Goal: Information Seeking & Learning: Learn about a topic

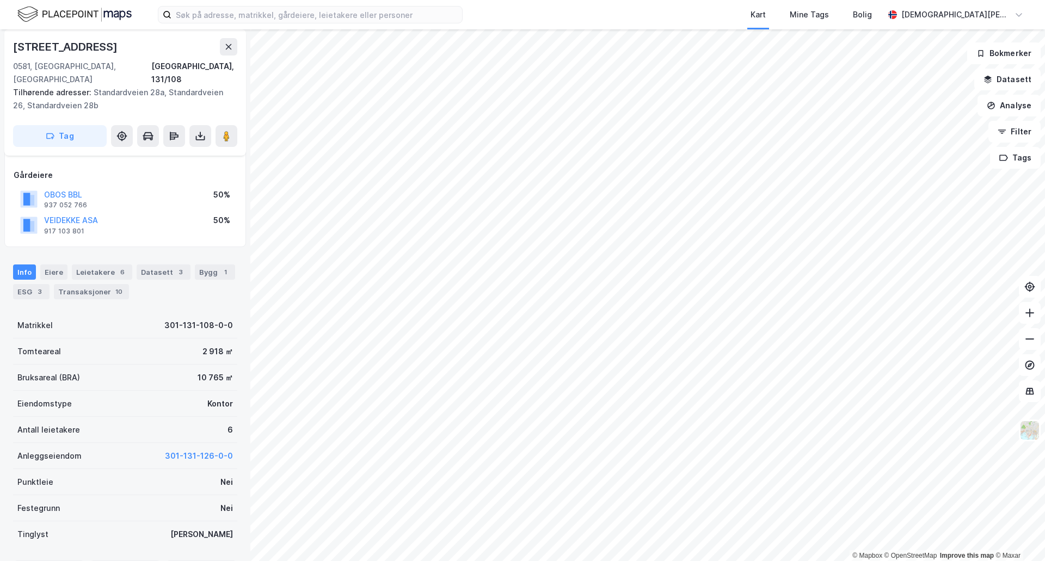
scroll to position [109, 0]
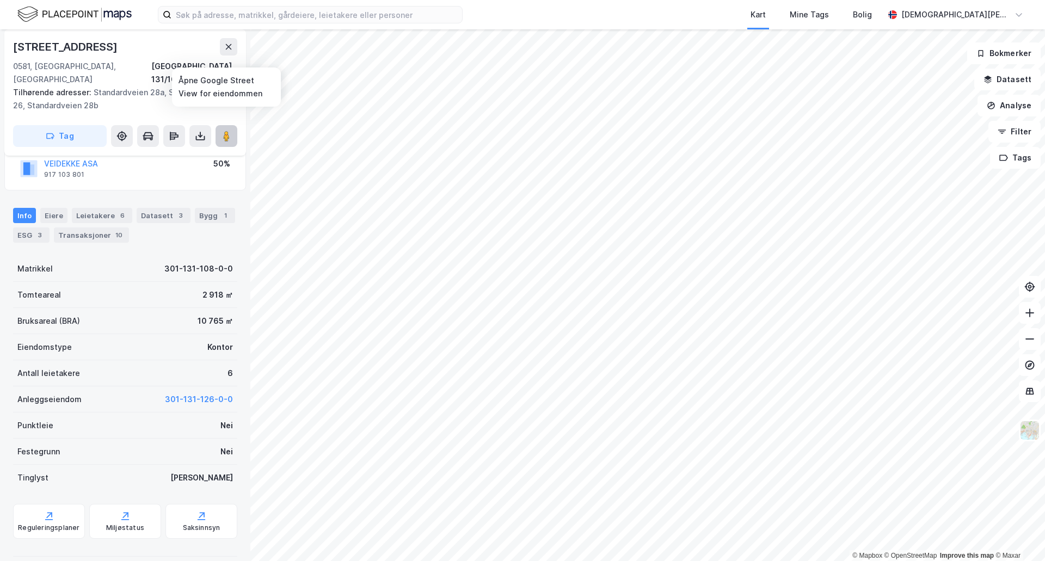
click at [230, 131] on icon at bounding box center [226, 136] width 11 height 11
